Goal: Information Seeking & Learning: Check status

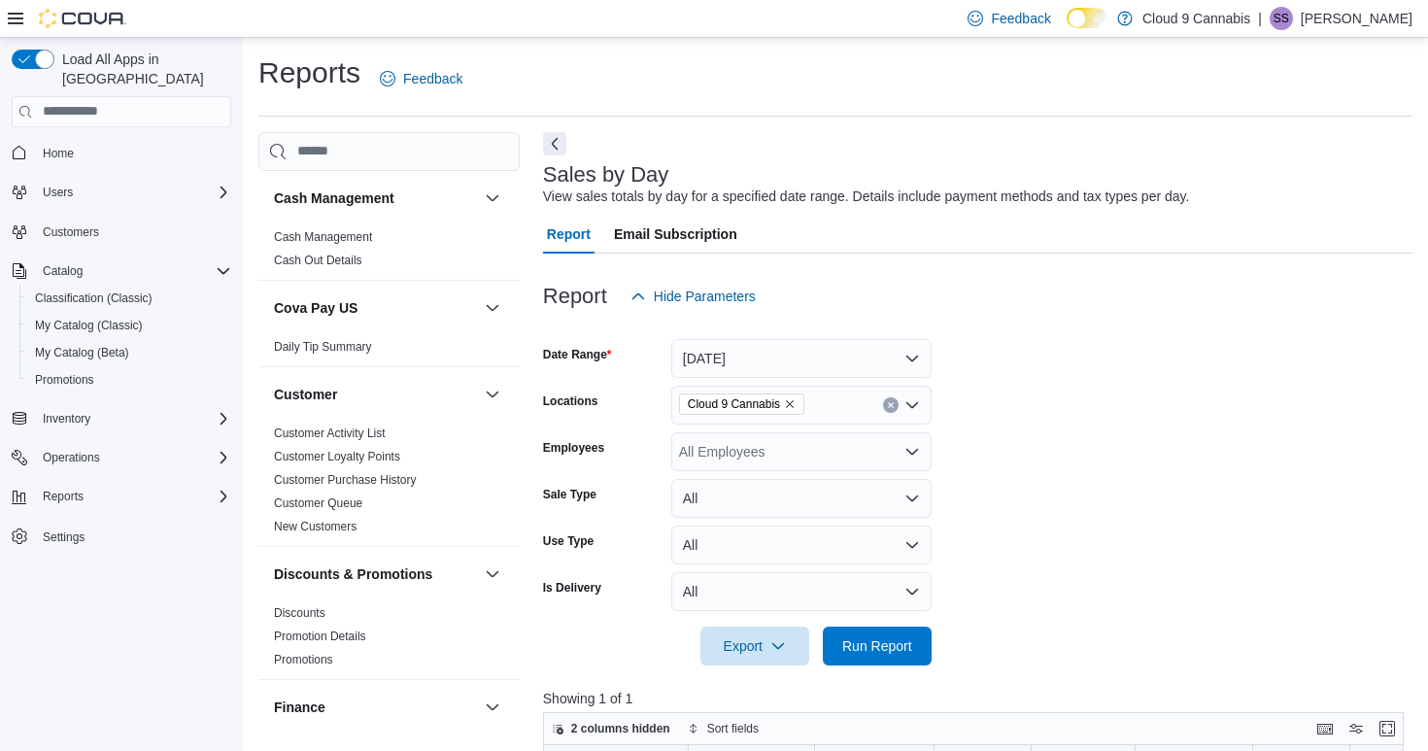
scroll to position [358, 0]
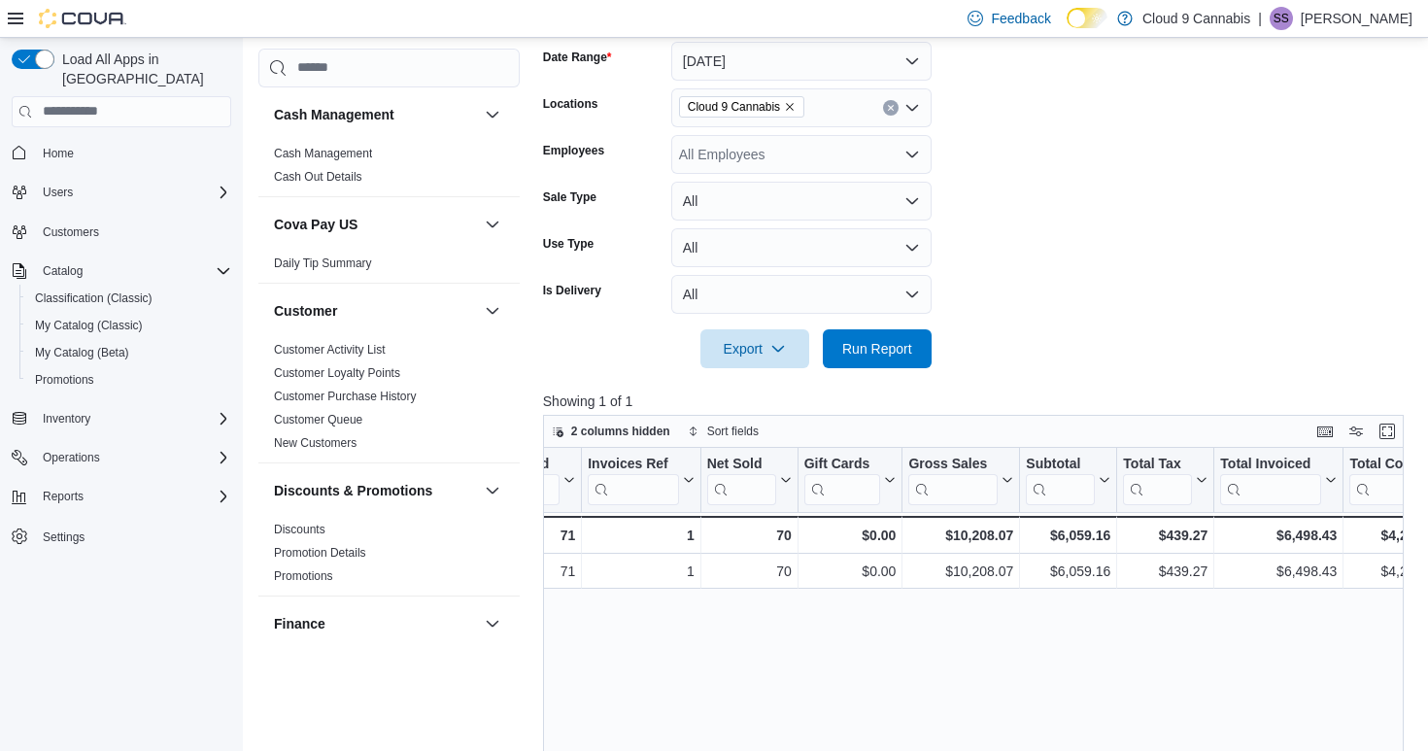
scroll to position [0, 231]
click at [657, 1] on div "Feedback Dark Mode Cloud 9 Cannabis | SS [PERSON_NAME]" at bounding box center [714, 19] width 1428 height 38
